Goal: Task Accomplishment & Management: Use online tool/utility

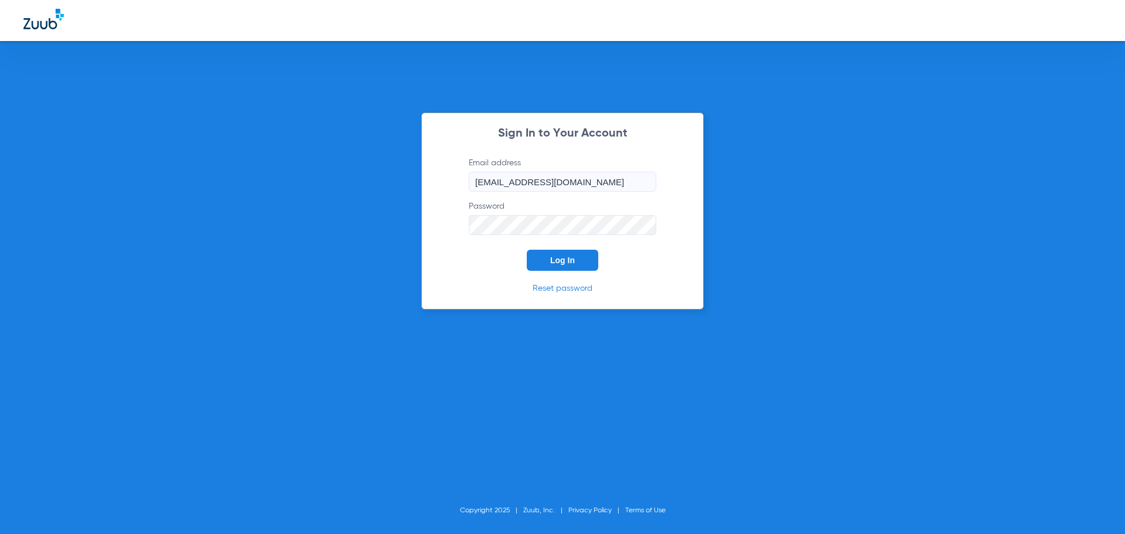
click at [534, 260] on button "Log In" at bounding box center [563, 260] width 72 height 21
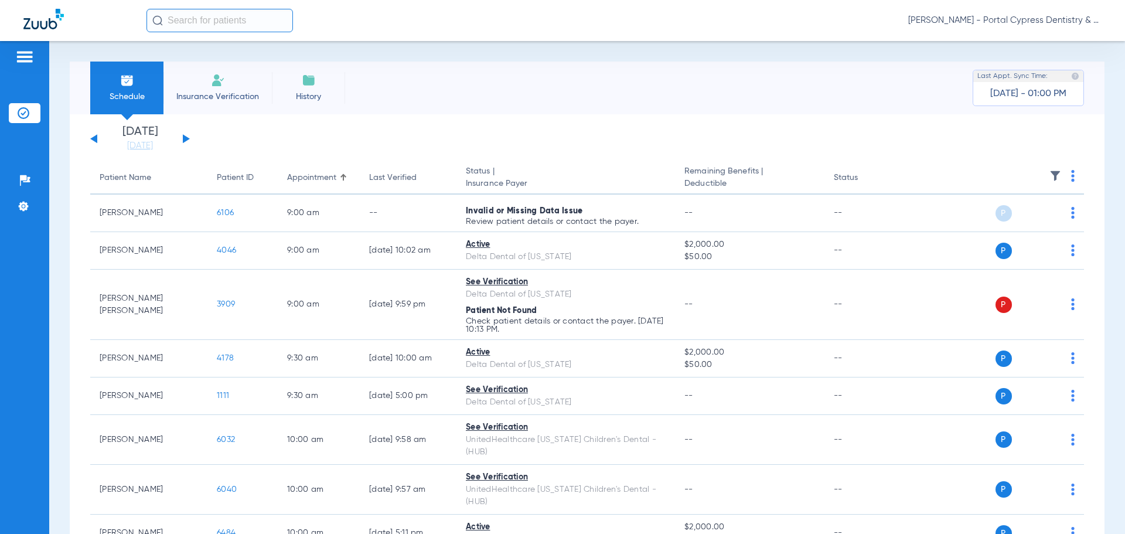
click at [185, 138] on button at bounding box center [186, 138] width 7 height 9
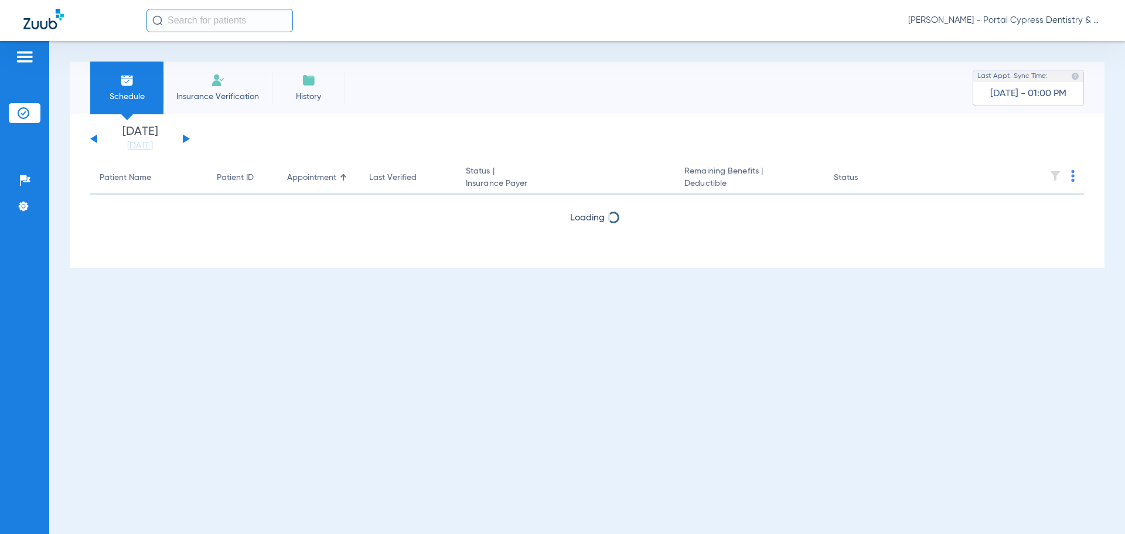
click at [185, 138] on button at bounding box center [186, 138] width 7 height 9
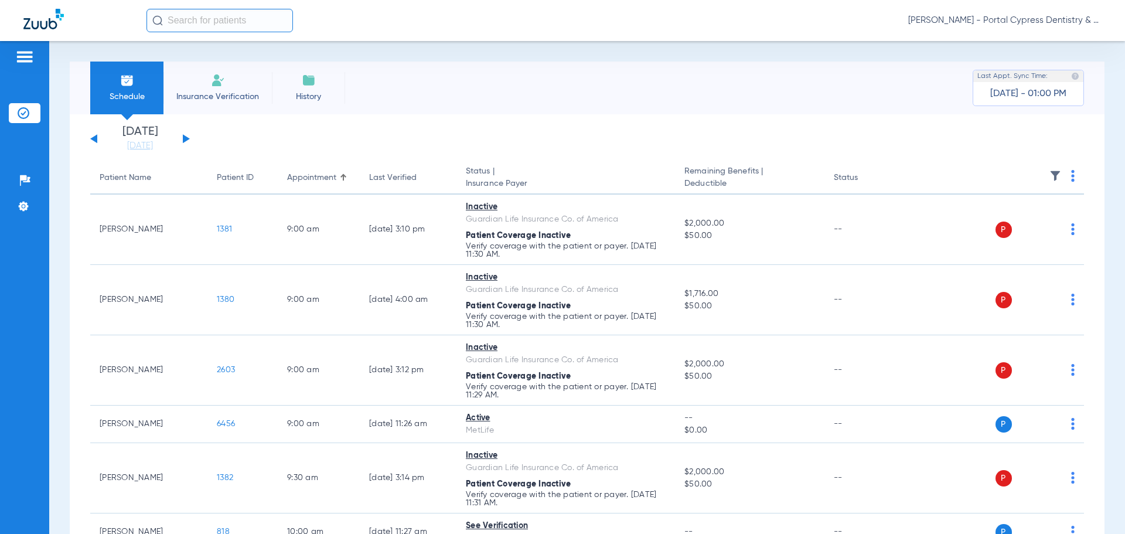
click at [185, 138] on button at bounding box center [186, 138] width 7 height 9
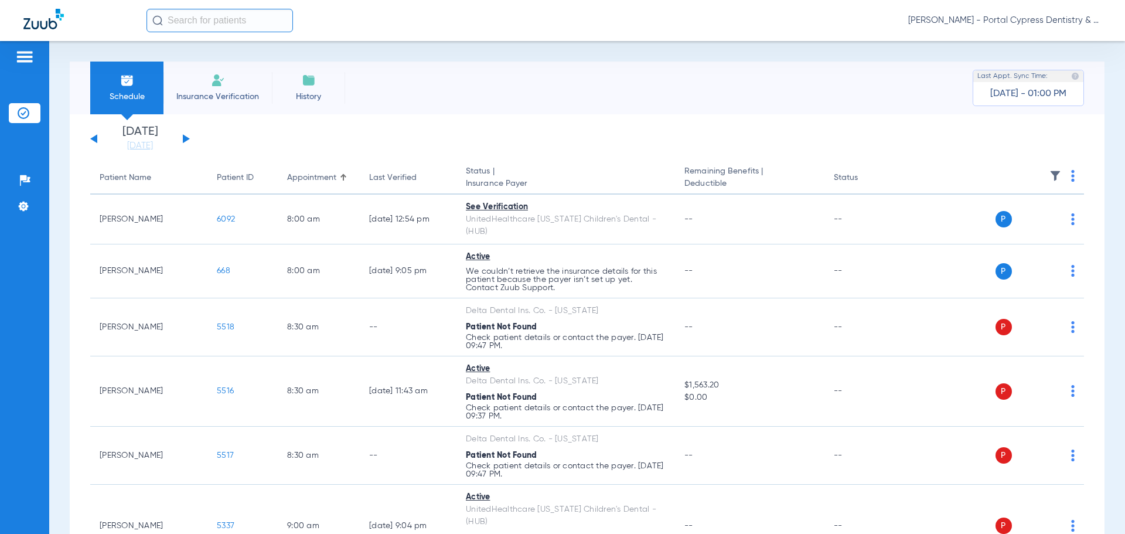
click at [1071, 176] on img at bounding box center [1073, 176] width 4 height 12
click at [1030, 225] on span "Verify All" at bounding box center [1021, 222] width 70 height 8
